Goal: Information Seeking & Learning: Compare options

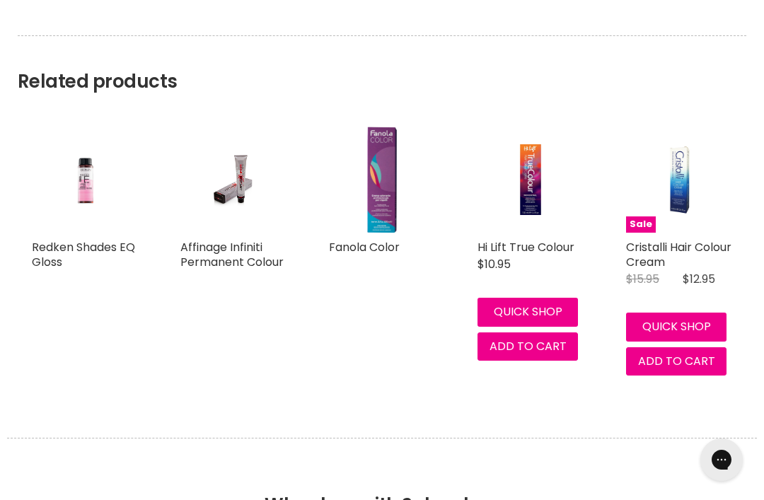
scroll to position [1207, 0]
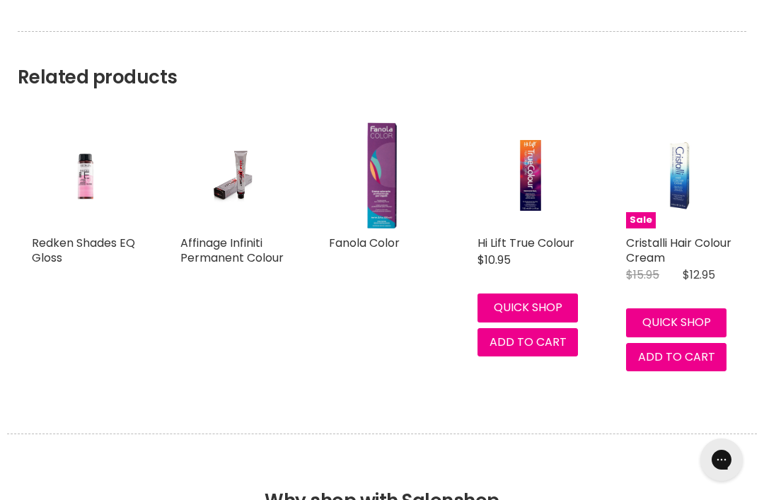
click at [244, 192] on img "Main content" at bounding box center [233, 175] width 71 height 106
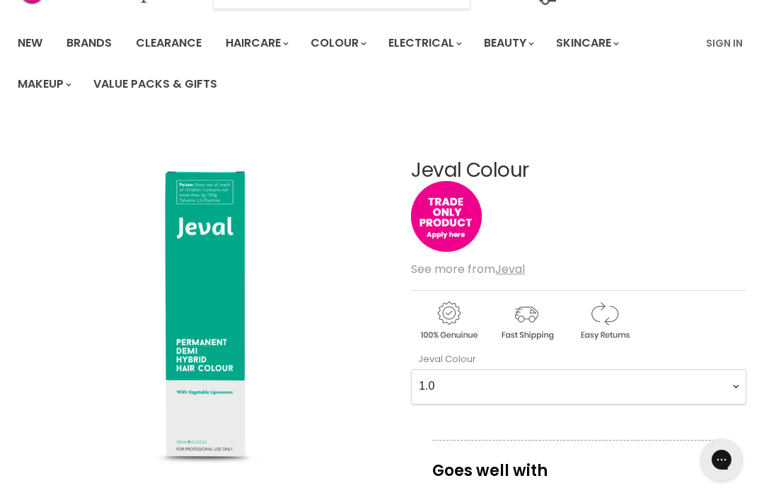
scroll to position [0, 0]
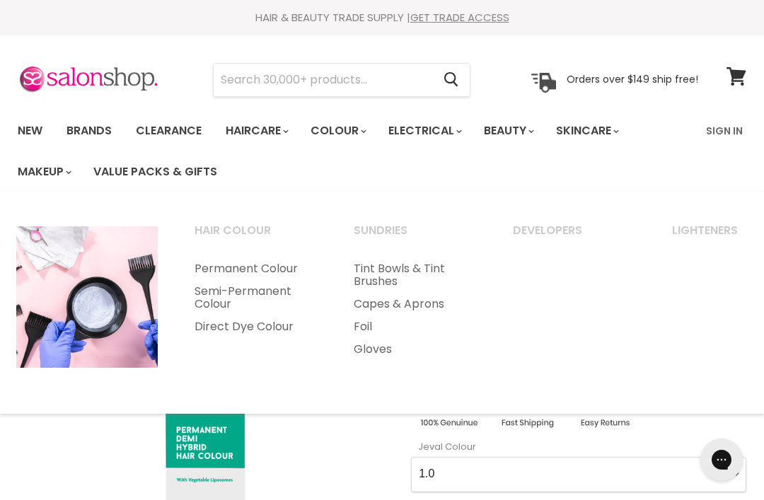
click at [215, 238] on link "Hair Colour" at bounding box center [255, 236] width 156 height 35
click at [215, 232] on link "Hair Colour" at bounding box center [255, 236] width 156 height 35
click at [194, 275] on link "Permanent Colour" at bounding box center [255, 269] width 156 height 23
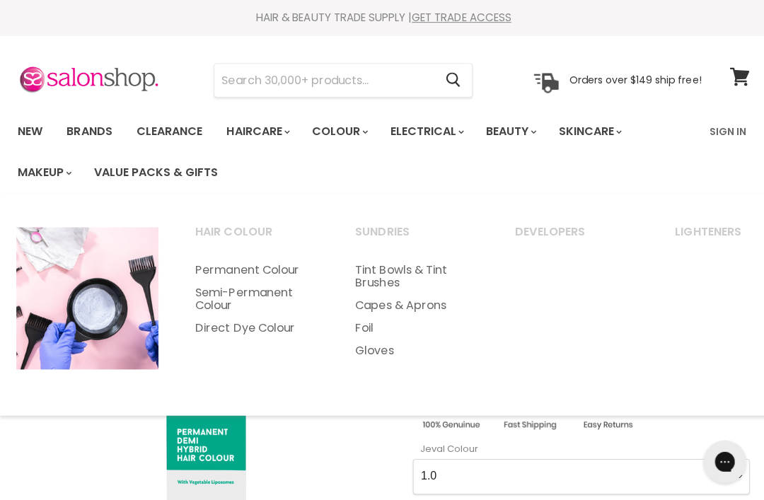
click at [218, 296] on link "Semi-Permanent Colour" at bounding box center [255, 297] width 156 height 35
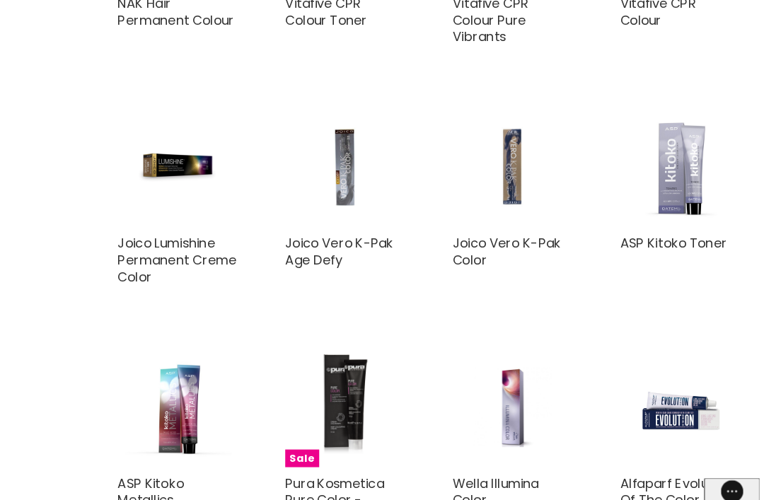
scroll to position [2439, 0]
click at [180, 235] on link "Joico Lumishine Permanent Creme Color" at bounding box center [232, 247] width 105 height 46
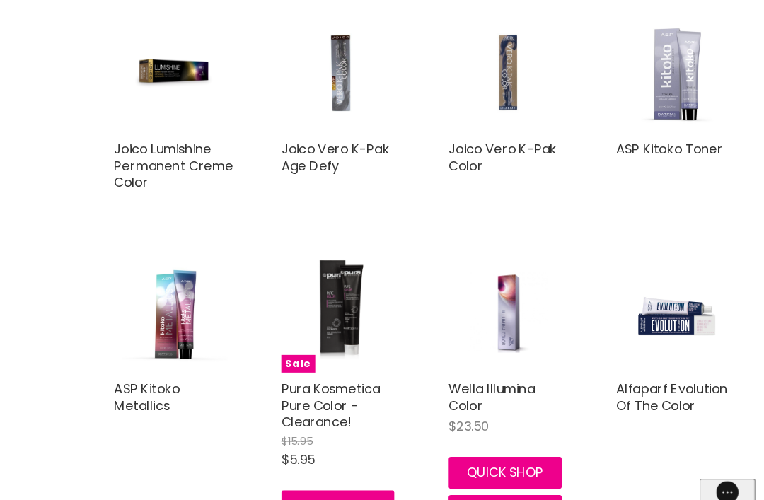
scroll to position [2529, 0]
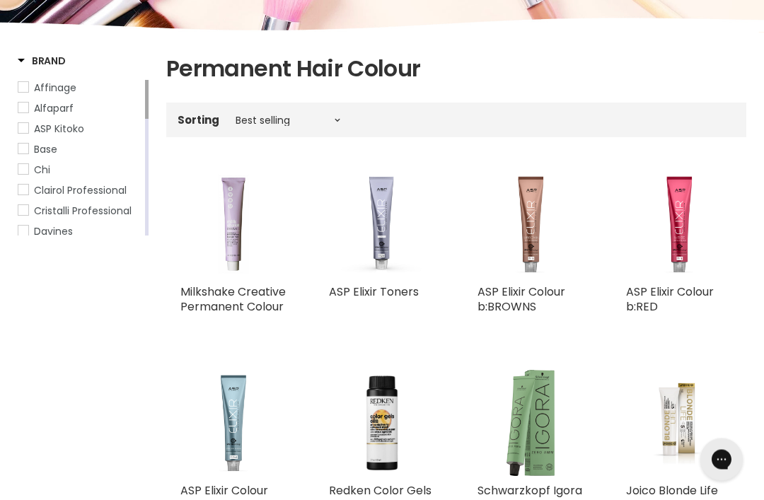
scroll to position [212, 0]
click at [19, 148] on span "Jeval" at bounding box center [23, 149] width 10 height 10
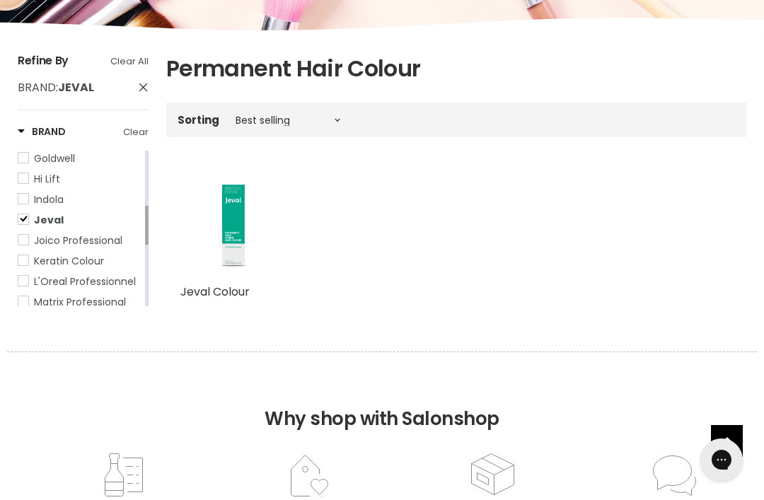
click at [25, 241] on span "Joico Professional" at bounding box center [23, 240] width 10 height 10
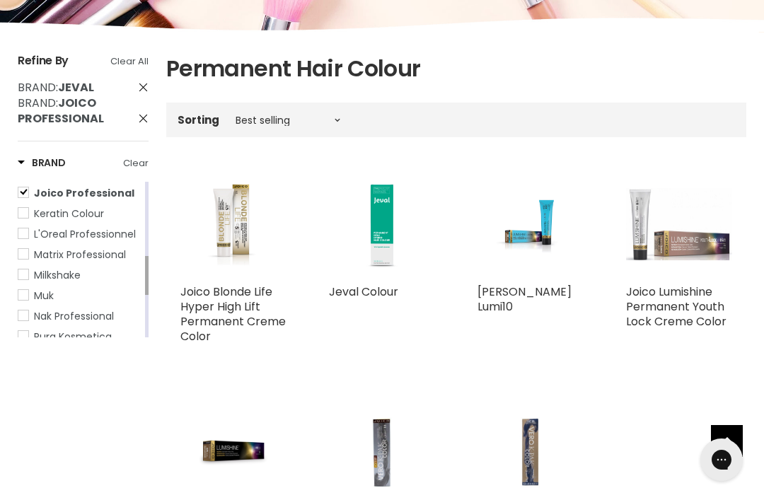
click at [29, 251] on link "Matrix Professional" at bounding box center [80, 255] width 125 height 16
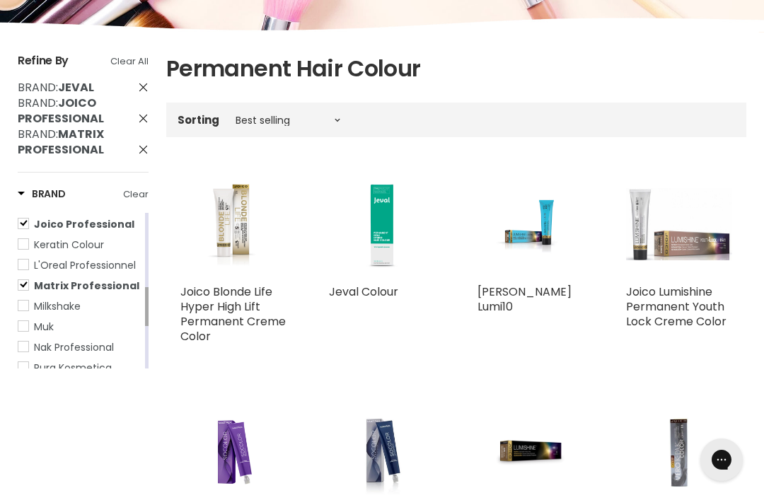
click at [27, 227] on span "Joico Professional" at bounding box center [23, 224] width 10 height 10
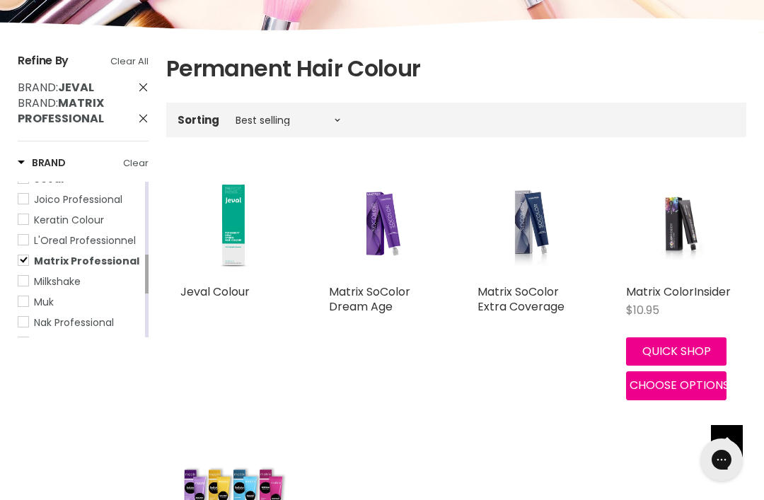
click at [23, 258] on span "Matrix Professional" at bounding box center [23, 260] width 10 height 10
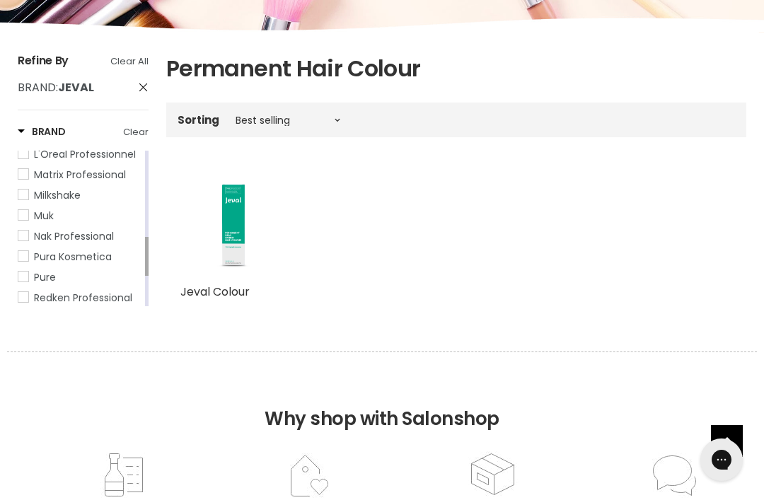
click at [25, 236] on span "Nak Professional" at bounding box center [23, 236] width 10 height 10
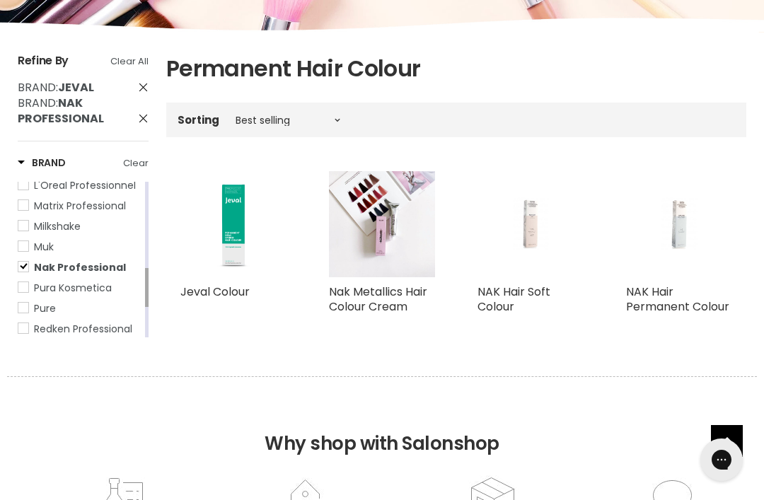
click at [133, 64] on link "Clear All" at bounding box center [129, 62] width 38 height 16
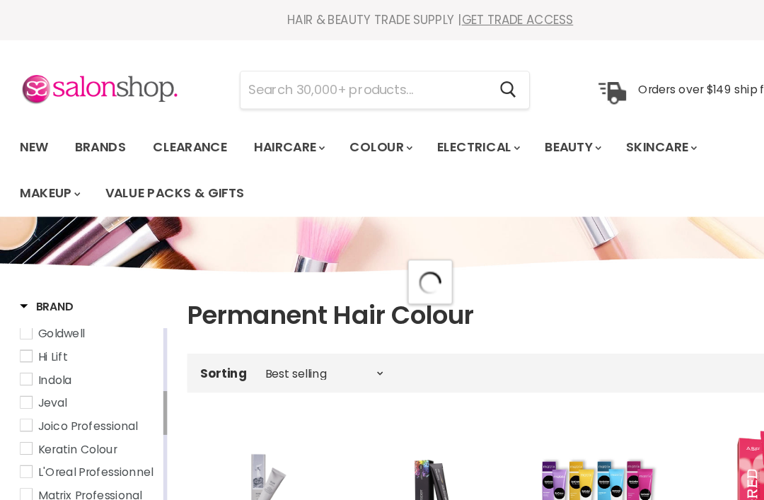
scroll to position [2506, 0]
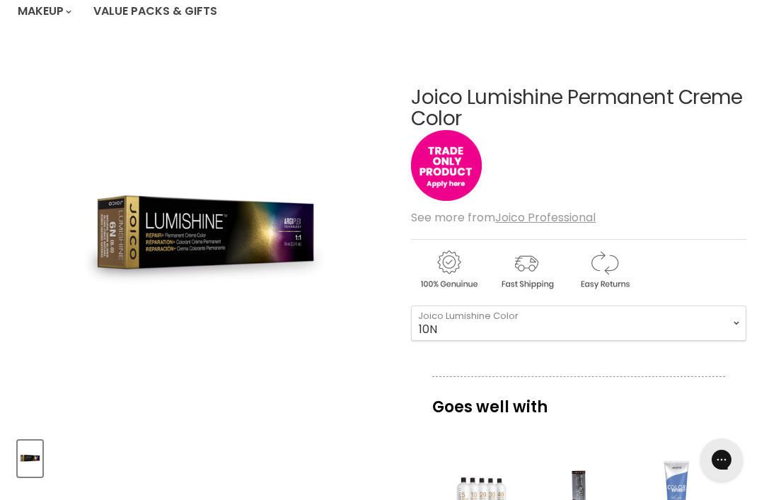
scroll to position [134, 0]
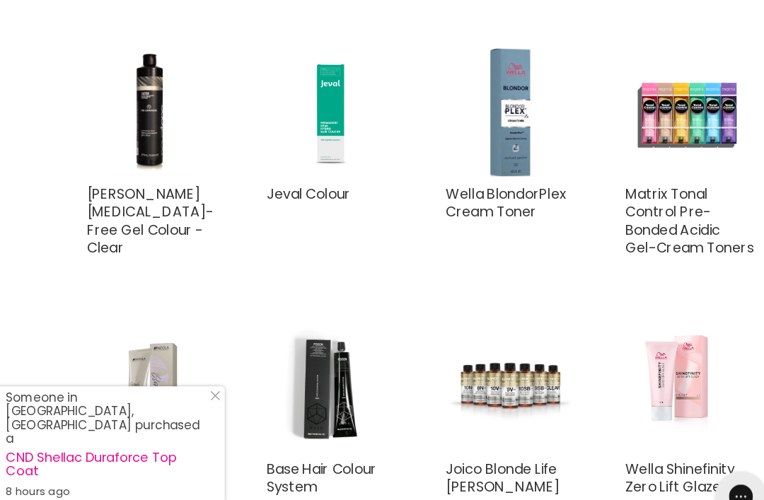
scroll to position [508, 0]
click at [282, 372] on icon "Close Icon" at bounding box center [286, 376] width 8 height 8
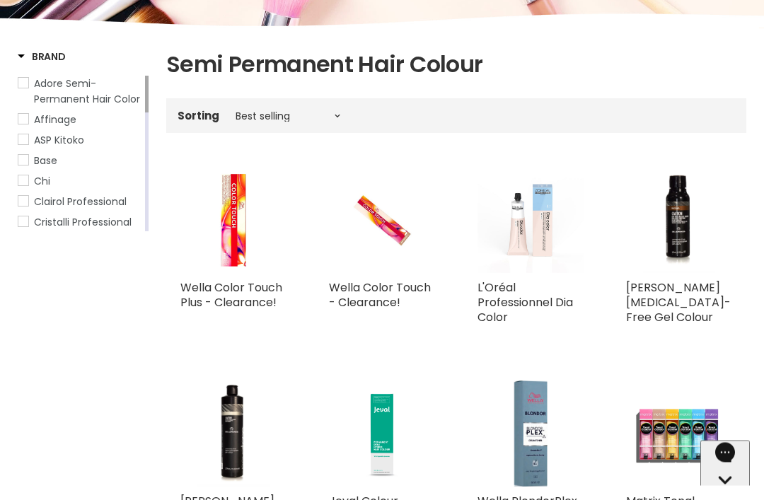
scroll to position [214, 0]
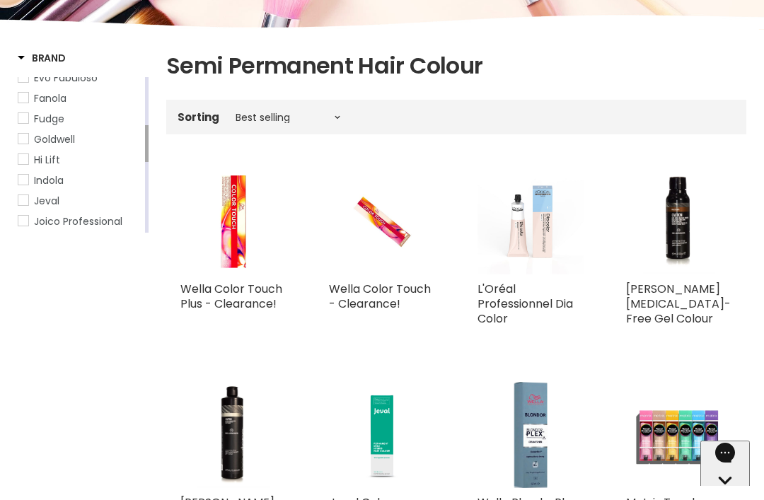
click at [32, 147] on link "Goldwell" at bounding box center [80, 140] width 125 height 16
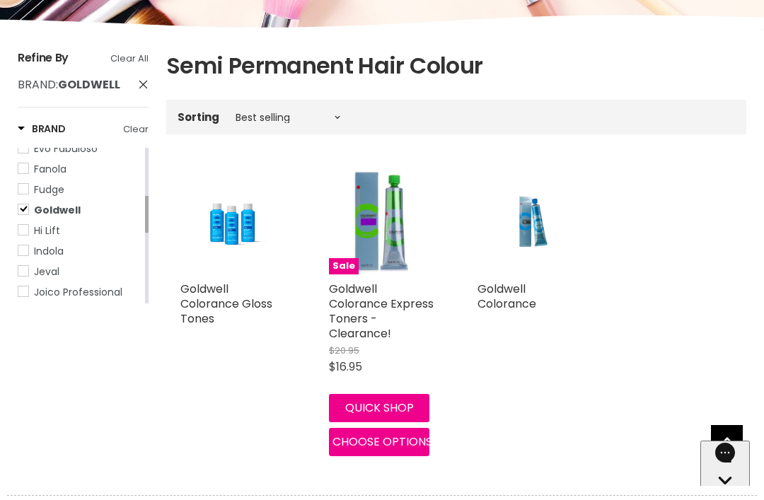
click at [18, 218] on link "Goldwell" at bounding box center [80, 210] width 125 height 16
